Goal: Entertainment & Leisure: Consume media (video, audio)

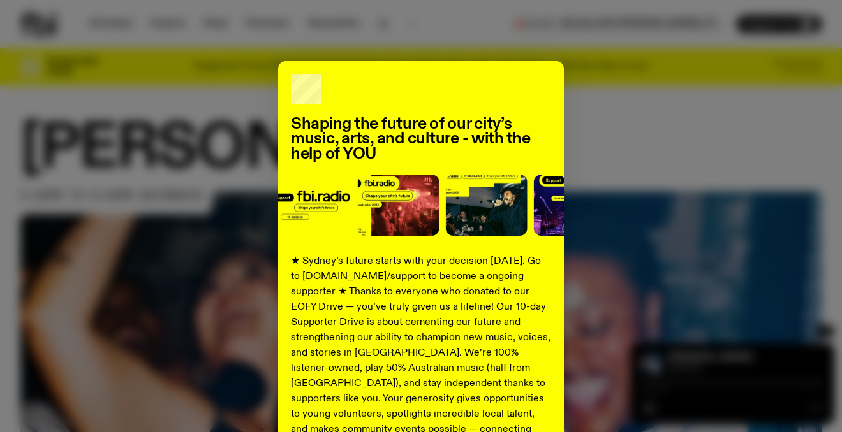
scroll to position [198, 0]
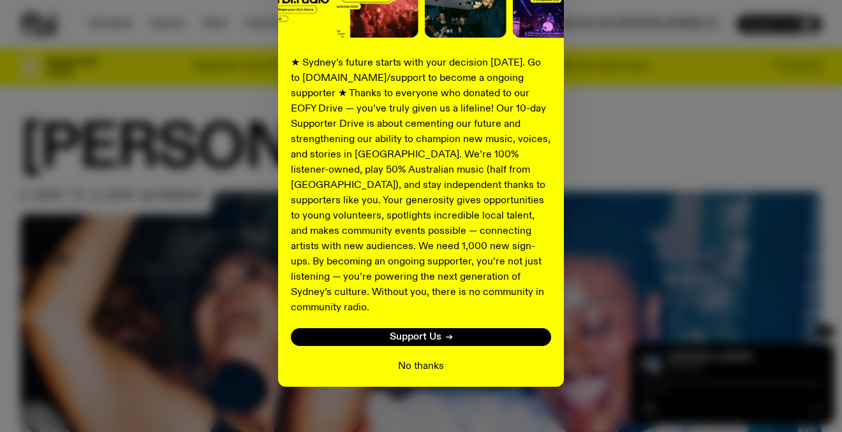
click at [406, 359] on button "No thanks" at bounding box center [421, 366] width 46 height 15
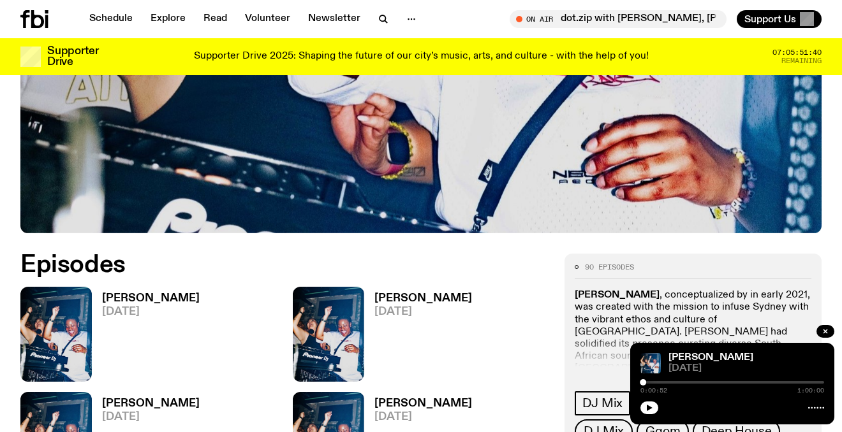
scroll to position [400, 0]
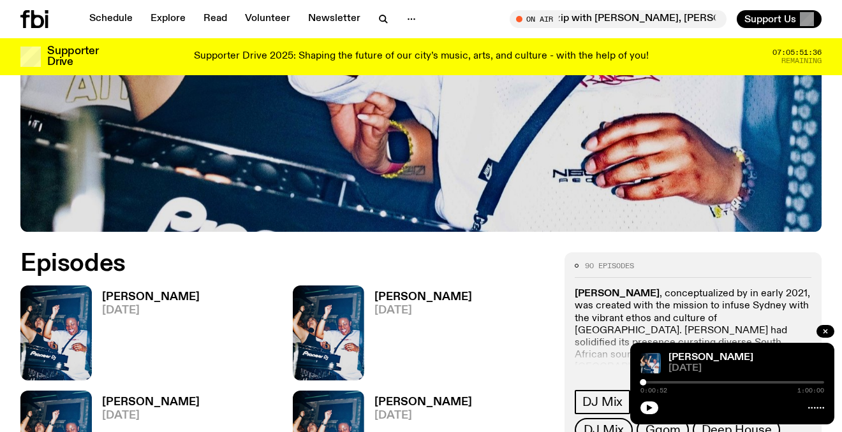
click at [118, 307] on span "[DATE]" at bounding box center [151, 310] width 98 height 11
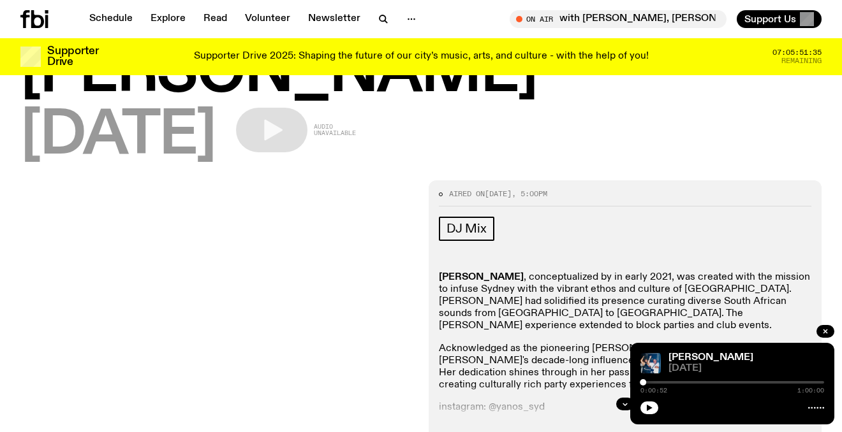
scroll to position [25, 0]
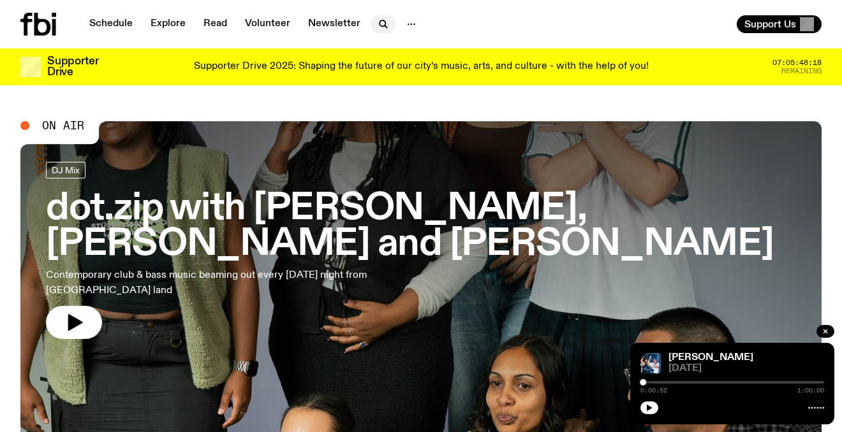
click at [379, 27] on icon "button" at bounding box center [383, 24] width 15 height 15
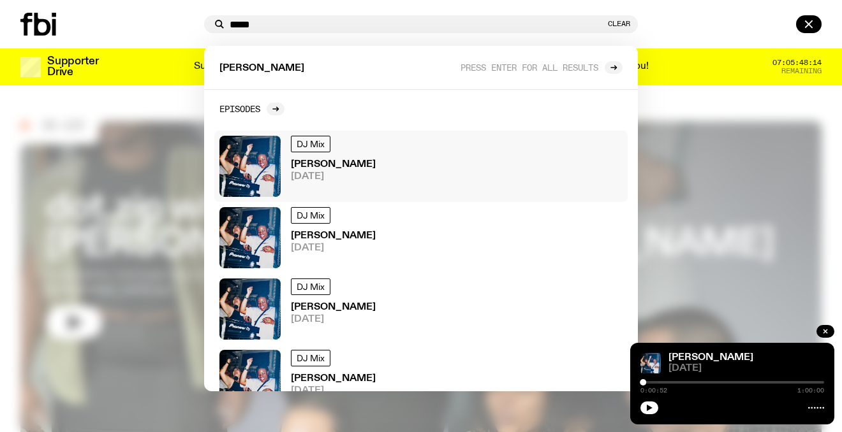
type input "*****"
click at [325, 168] on h3 "[PERSON_NAME]" at bounding box center [333, 165] width 85 height 10
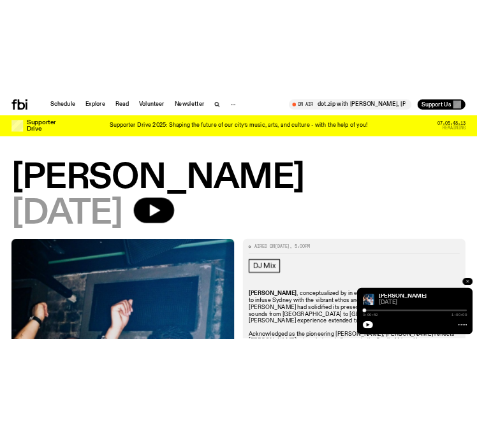
scroll to position [66, 0]
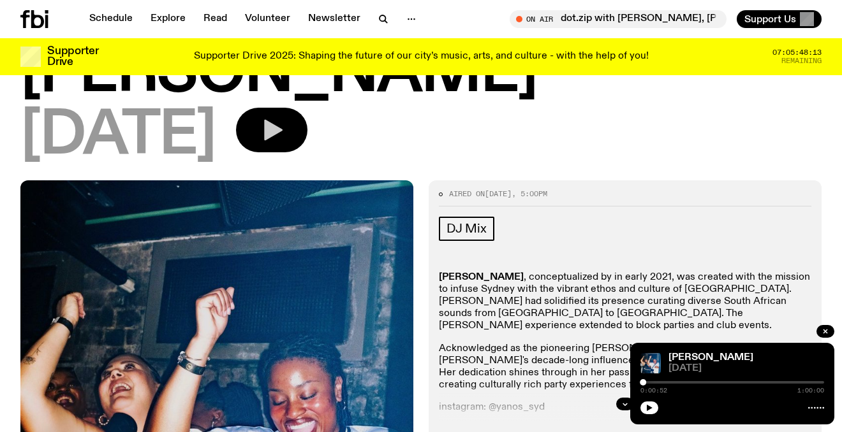
click at [284, 121] on icon "button" at bounding box center [272, 130] width 26 height 26
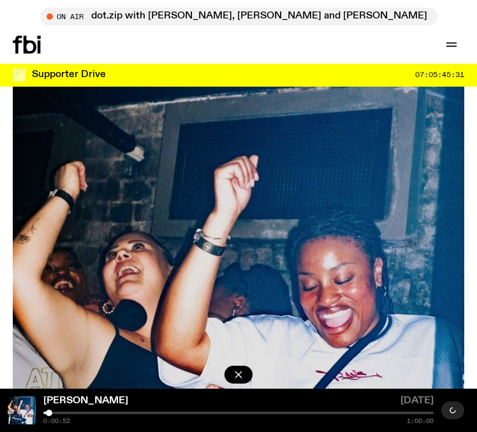
scroll to position [0, 0]
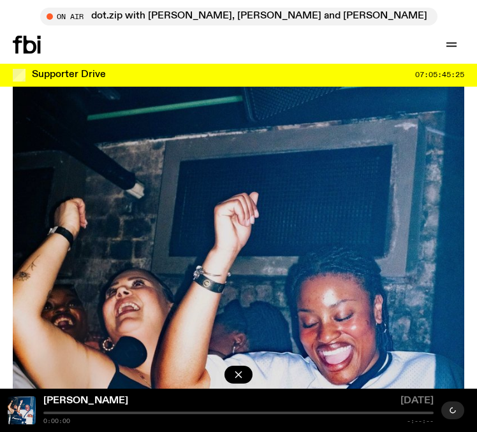
scroll to position [115, 0]
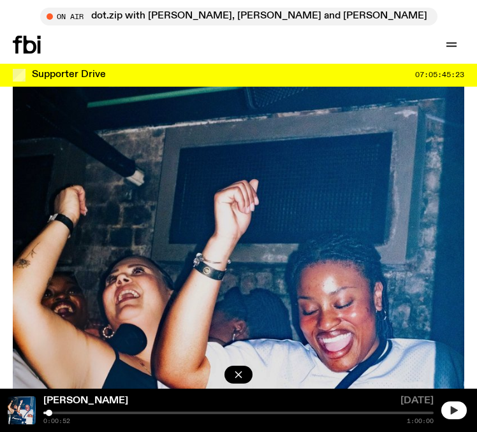
click at [458, 407] on button "button" at bounding box center [454, 411] width 26 height 18
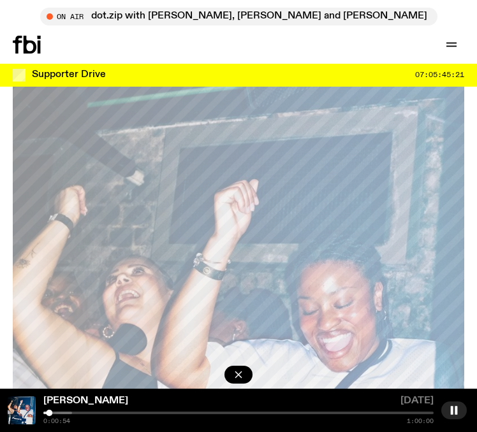
click at [52, 412] on div at bounding box center [49, 413] width 6 height 6
click at [57, 412] on div at bounding box center [58, 413] width 6 height 6
click at [54, 412] on div at bounding box center [57, 413] width 6 height 6
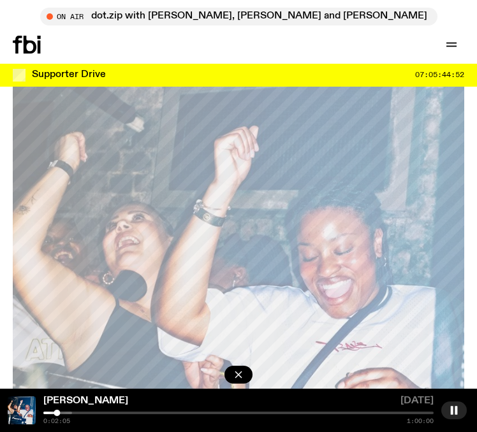
scroll to position [173, 0]
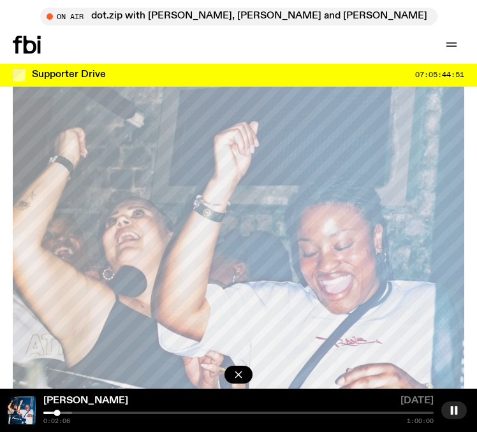
click at [74, 413] on div at bounding box center [238, 413] width 390 height 3
click at [84, 411] on div "Yanos 20.09.25 0:04:42 1:00:00" at bounding box center [238, 410] width 477 height 43
click at [85, 413] on div at bounding box center [238, 413] width 390 height 3
click at [92, 413] on div at bounding box center [238, 413] width 390 height 3
click at [91, 413] on div at bounding box center [92, 413] width 6 height 6
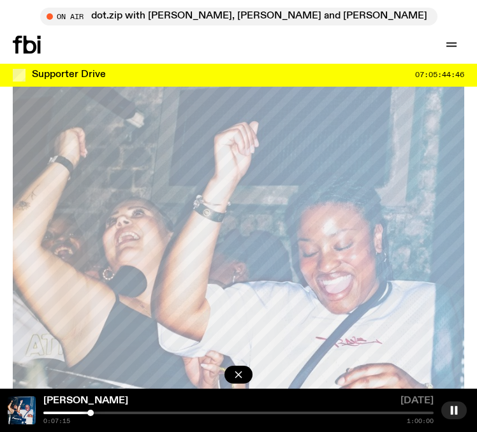
click at [89, 413] on div at bounding box center [90, 413] width 6 height 6
click at [87, 413] on div at bounding box center [89, 413] width 6 height 6
click at [90, 414] on div at bounding box center [238, 413] width 390 height 3
click at [102, 413] on div at bounding box center [238, 413] width 390 height 3
click at [108, 413] on div at bounding box center [238, 413] width 390 height 3
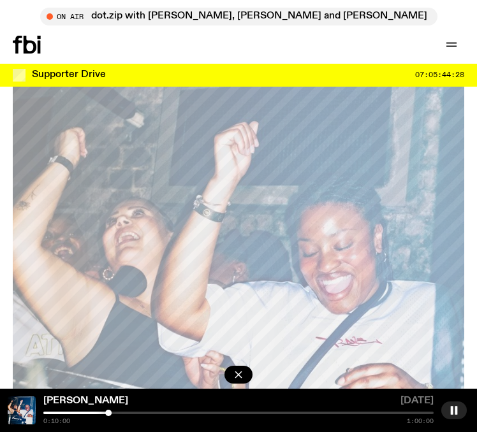
click at [115, 413] on div at bounding box center [238, 413] width 390 height 3
click at [112, 413] on div at bounding box center [111, 413] width 6 height 6
click at [109, 413] on div at bounding box center [109, 413] width 6 height 6
click at [114, 413] on div at bounding box center [238, 413] width 390 height 3
click at [136, 413] on div at bounding box center [238, 413] width 390 height 3
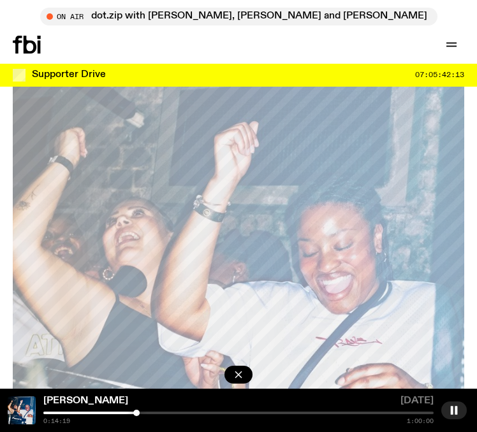
click at [143, 413] on div at bounding box center [238, 413] width 390 height 3
click at [150, 413] on div at bounding box center [238, 413] width 390 height 3
click at [156, 413] on div at bounding box center [238, 413] width 390 height 3
click at [168, 413] on div at bounding box center [238, 413] width 390 height 3
click at [175, 414] on div at bounding box center [238, 413] width 390 height 3
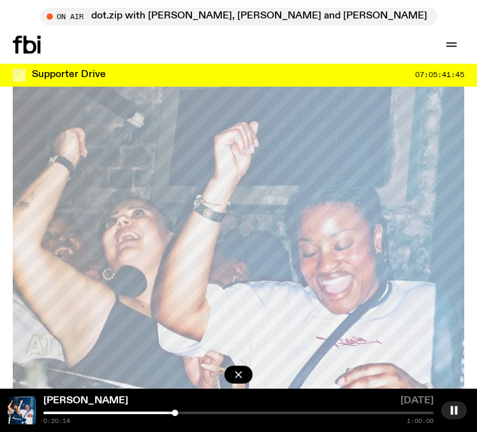
click at [182, 413] on div at bounding box center [238, 413] width 390 height 3
click at [187, 412] on div at bounding box center [238, 413] width 390 height 3
click at [184, 412] on div at bounding box center [183, 413] width 6 height 6
click at [201, 413] on div at bounding box center [238, 413] width 390 height 3
click at [206, 413] on div at bounding box center [238, 413] width 390 height 3
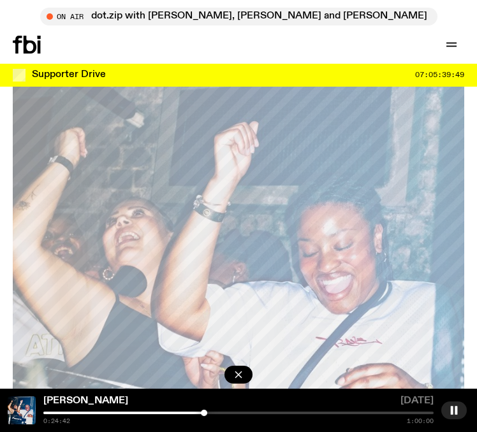
click at [204, 413] on div at bounding box center [204, 413] width 6 height 6
click at [223, 414] on div "0:25:43 1:00:00" at bounding box center [238, 418] width 390 height 13
click at [225, 413] on div at bounding box center [238, 413] width 390 height 3
click at [235, 411] on div "Yanos 20.09.25 0:27:57 1:00:00" at bounding box center [238, 410] width 477 height 43
click at [237, 412] on div at bounding box center [238, 413] width 390 height 3
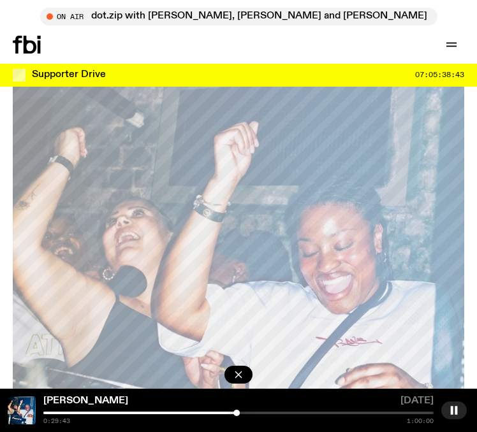
click at [231, 411] on div "Yanos 20.09.25 0:29:43 1:00:00" at bounding box center [238, 410] width 477 height 43
click at [234, 413] on div at bounding box center [236, 413] width 6 height 6
click at [231, 413] on div at bounding box center [234, 413] width 6 height 6
click at [229, 413] on div at bounding box center [229, 413] width 6 height 6
click at [243, 412] on div at bounding box center [238, 413] width 390 height 3
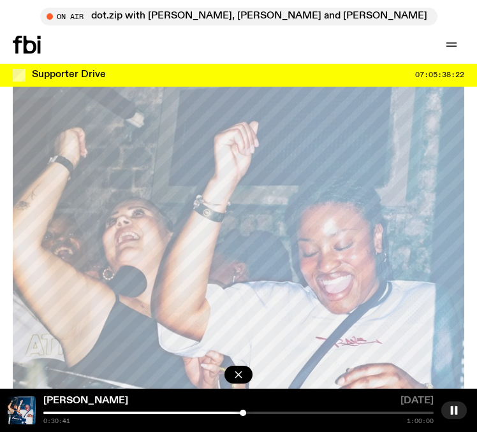
click at [254, 415] on div "0:30:41 1:00:00" at bounding box center [238, 418] width 390 height 13
click at [256, 414] on div "0:30:42 1:00:00" at bounding box center [238, 418] width 390 height 13
click at [259, 414] on div "0:30:42 1:00:00" at bounding box center [238, 418] width 390 height 13
click at [254, 414] on div at bounding box center [238, 413] width 390 height 3
click at [251, 412] on div at bounding box center [251, 413] width 6 height 6
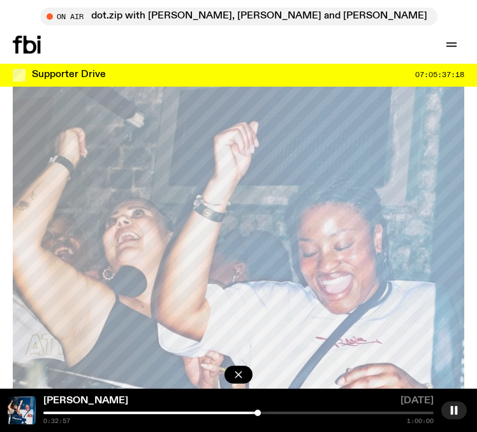
click at [267, 413] on div at bounding box center [238, 413] width 390 height 3
click at [276, 412] on div at bounding box center [238, 413] width 390 height 3
click at [275, 412] on div at bounding box center [275, 413] width 6 height 6
click at [274, 413] on div at bounding box center [275, 413] width 6 height 6
click at [285, 415] on div "0:35:41 1:00:00" at bounding box center [238, 418] width 390 height 13
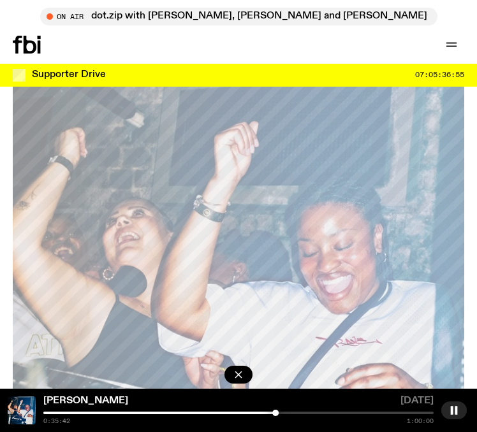
click at [288, 411] on div "Yanos 20.09.25 0:35:42 1:00:00" at bounding box center [238, 410] width 477 height 43
click at [291, 414] on div at bounding box center [238, 413] width 390 height 3
click at [302, 414] on div "0:38:03 1:00:00" at bounding box center [238, 418] width 390 height 13
click at [302, 410] on div "Yanos 20.09.25 0:38:04 1:00:00" at bounding box center [238, 410] width 477 height 43
click at [304, 413] on div at bounding box center [238, 413] width 390 height 3
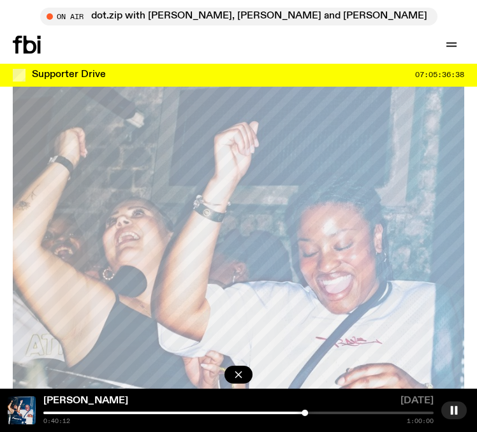
click at [312, 414] on div at bounding box center [238, 413] width 390 height 3
click at [321, 413] on div at bounding box center [238, 413] width 390 height 3
click at [329, 413] on div at bounding box center [238, 413] width 390 height 3
click at [339, 412] on div at bounding box center [238, 413] width 390 height 3
click at [339, 412] on div at bounding box center [339, 413] width 6 height 6
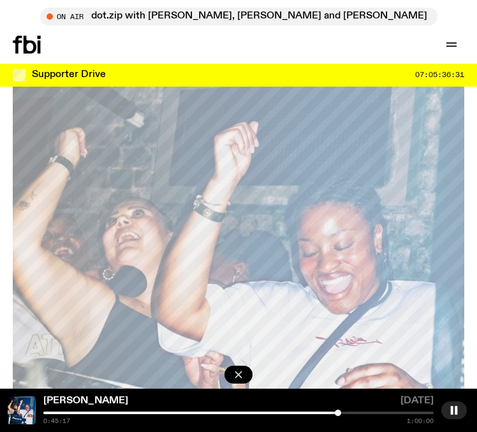
click at [338, 412] on div at bounding box center [338, 413] width 6 height 6
click at [344, 412] on div at bounding box center [238, 413] width 390 height 3
click at [356, 412] on div at bounding box center [238, 413] width 390 height 3
click at [362, 413] on div at bounding box center [238, 413] width 390 height 3
click at [367, 412] on div at bounding box center [238, 413] width 390 height 3
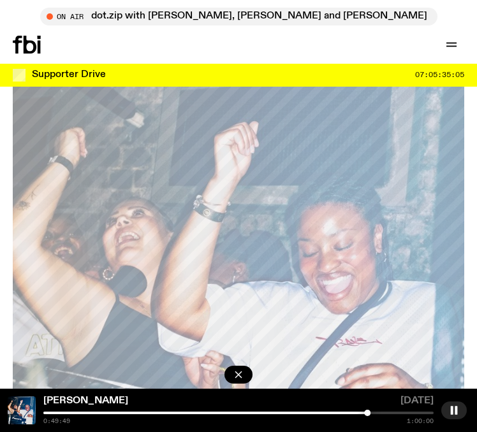
click at [374, 413] on div at bounding box center [238, 413] width 390 height 3
click at [378, 413] on div at bounding box center [238, 413] width 390 height 3
click at [383, 414] on div "0:51:31 1:00:00" at bounding box center [238, 418] width 390 height 13
click at [383, 413] on div at bounding box center [238, 413] width 390 height 3
click at [390, 413] on div at bounding box center [238, 413] width 390 height 3
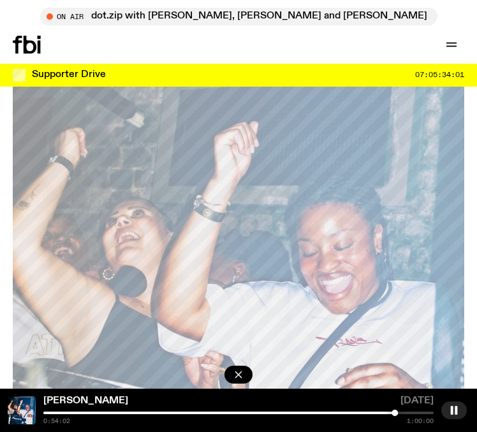
click at [403, 412] on div at bounding box center [238, 413] width 390 height 3
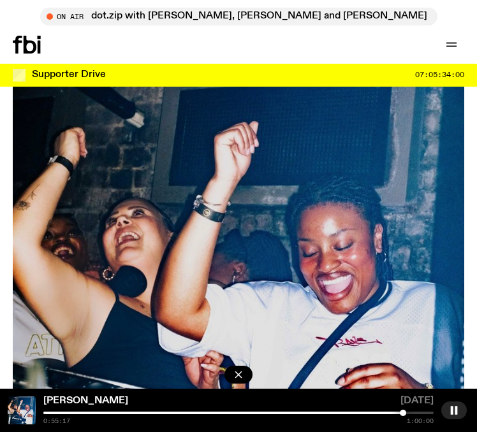
click at [411, 413] on div at bounding box center [238, 413] width 390 height 3
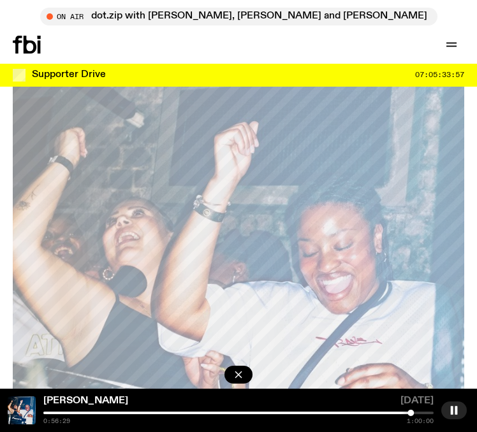
click at [407, 413] on div at bounding box center [410, 413] width 6 height 6
click at [417, 413] on div at bounding box center [238, 413] width 390 height 3
